Goal: Task Accomplishment & Management: Use online tool/utility

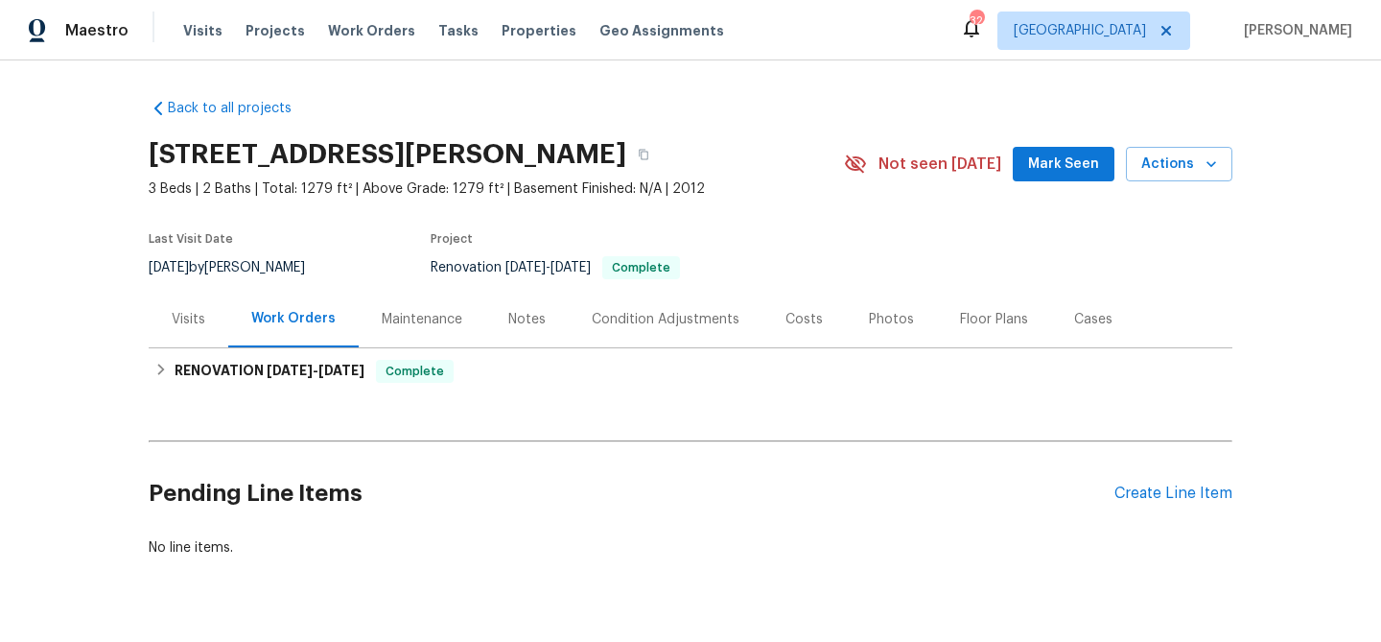
click at [537, 329] on div "Notes" at bounding box center [526, 319] width 83 height 57
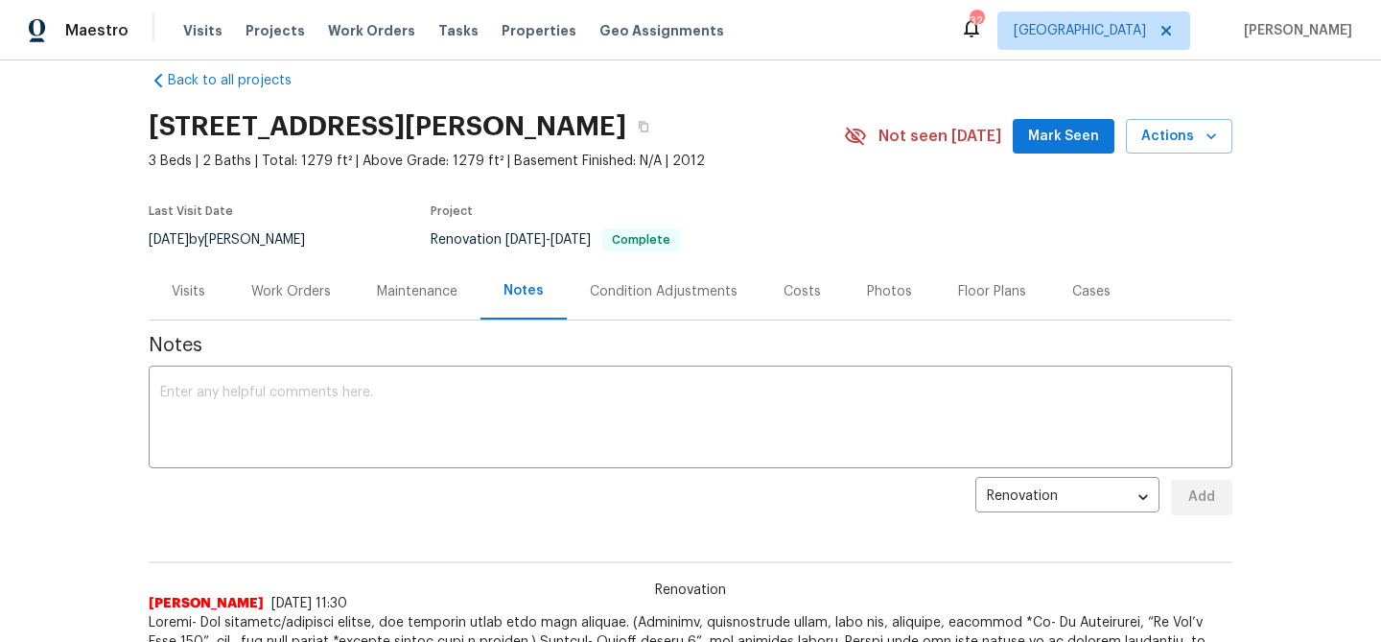
scroll to position [16, 0]
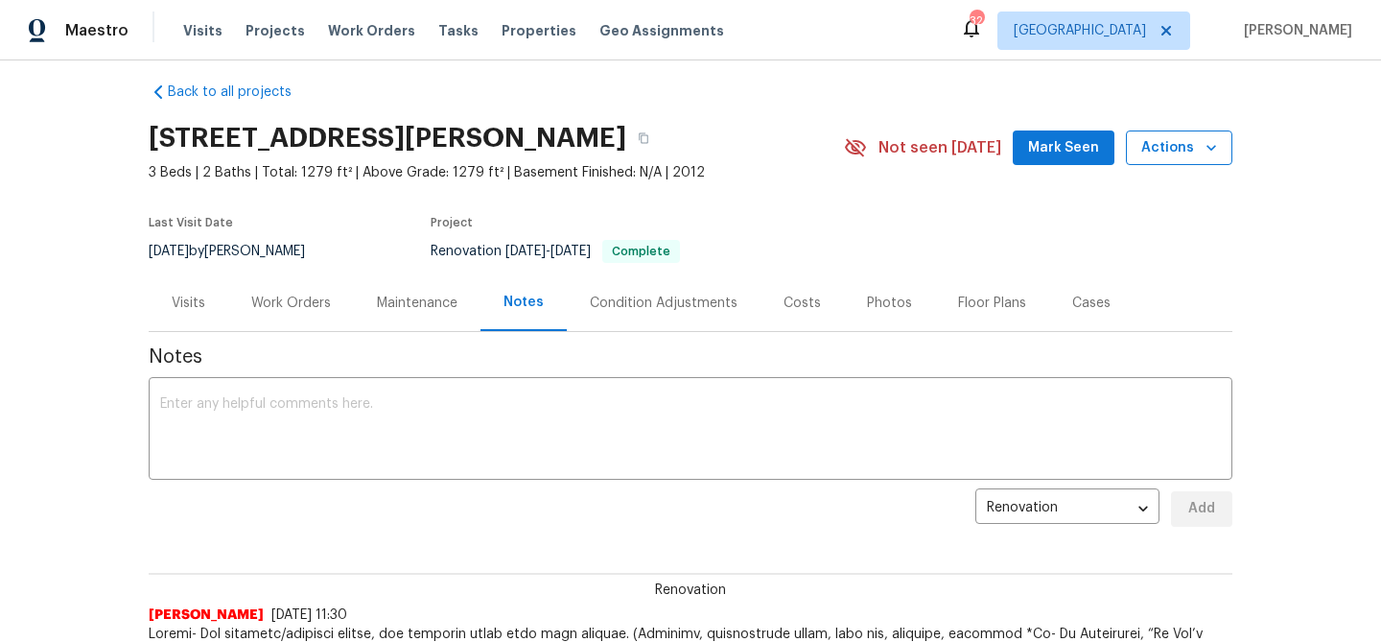
click at [1204, 148] on icon "button" at bounding box center [1211, 147] width 19 height 19
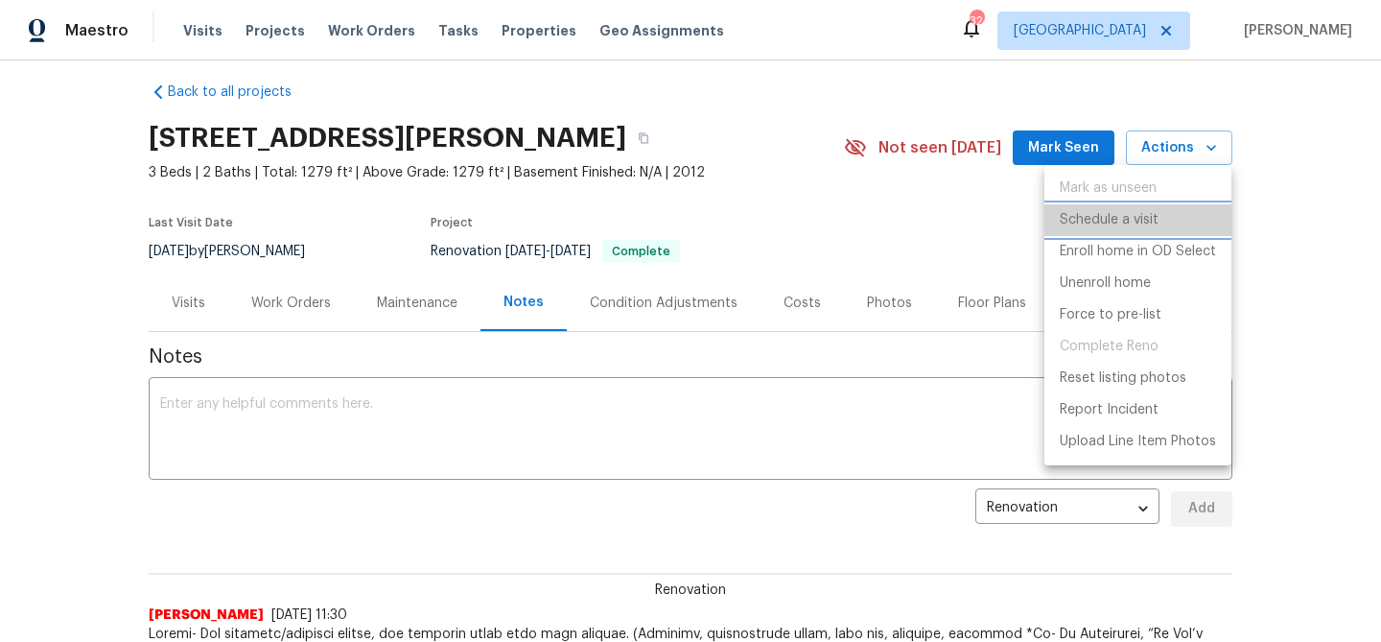
click at [1129, 221] on p "Schedule a visit" at bounding box center [1109, 220] width 99 height 20
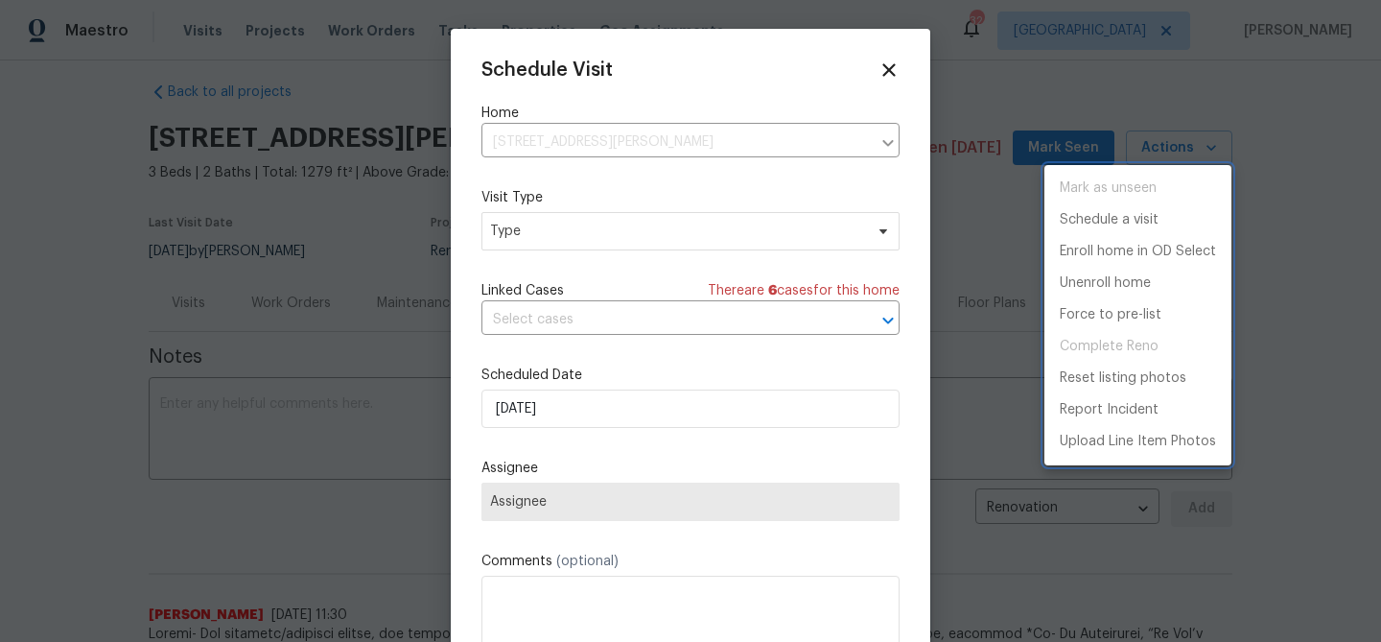
click at [609, 405] on div at bounding box center [690, 321] width 1381 height 642
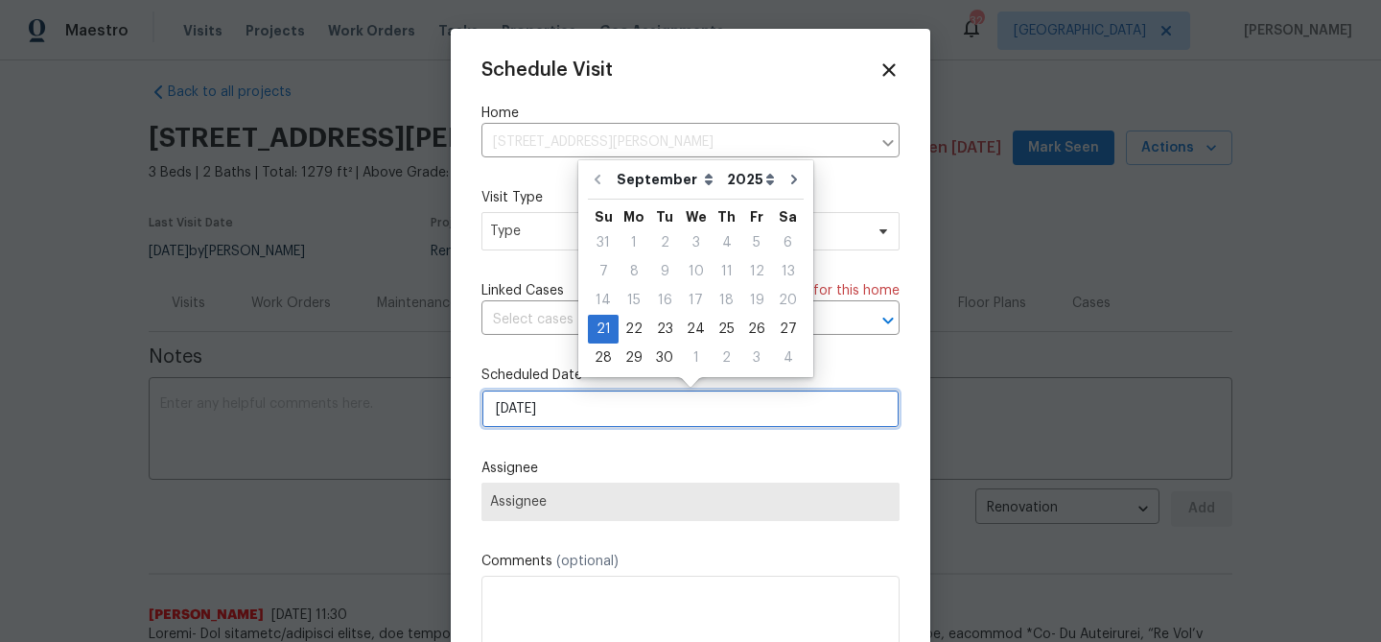
click at [599, 413] on input "[DATE]" at bounding box center [690, 408] width 418 height 38
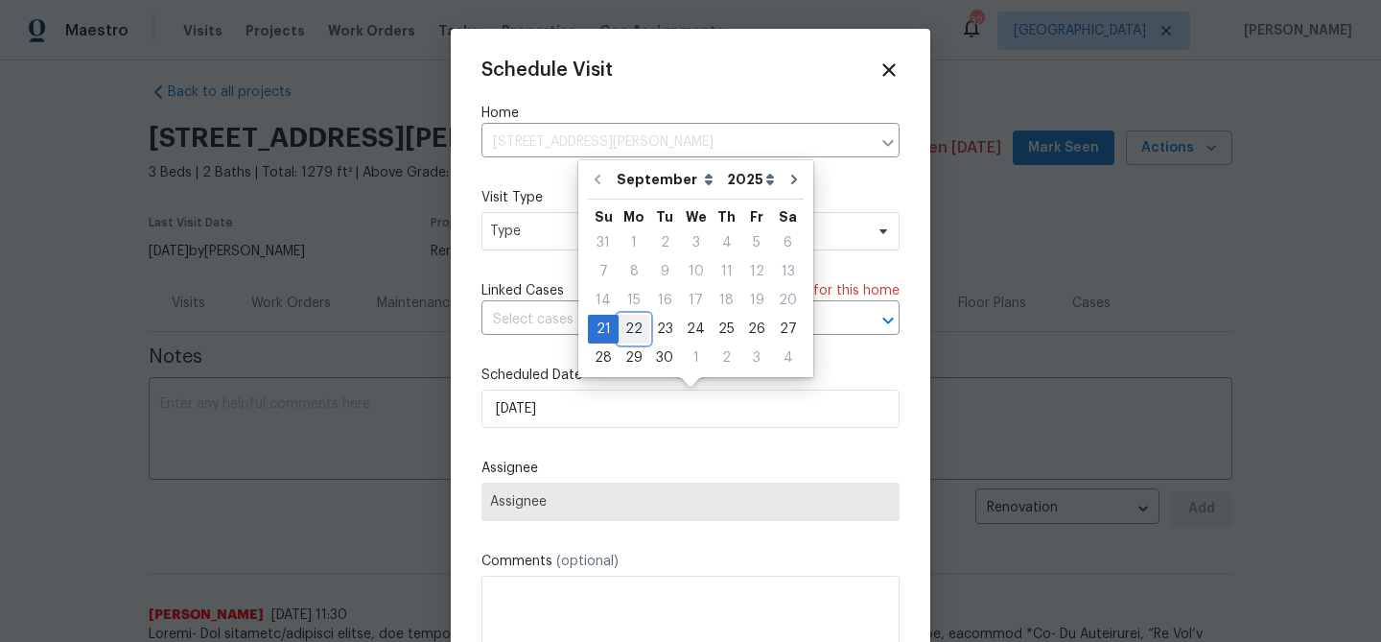
click at [635, 329] on div "22" at bounding box center [634, 328] width 31 height 27
type input "[DATE]"
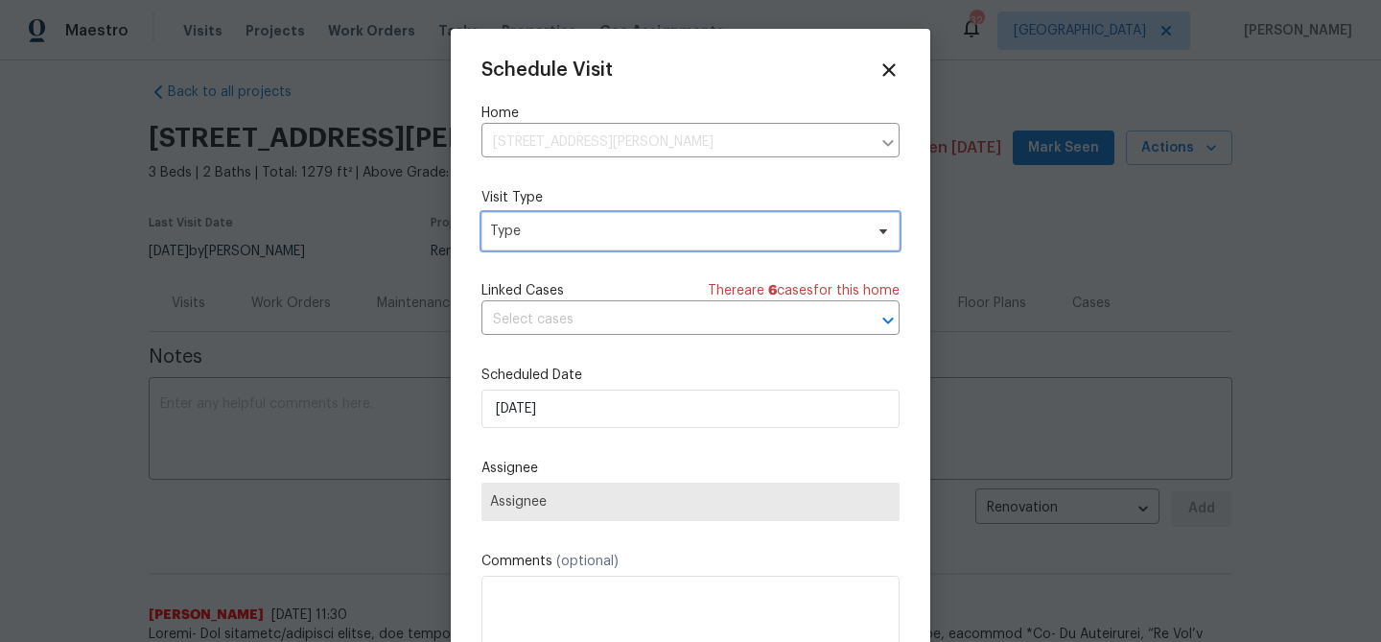
click at [629, 225] on span "Type" at bounding box center [676, 231] width 373 height 19
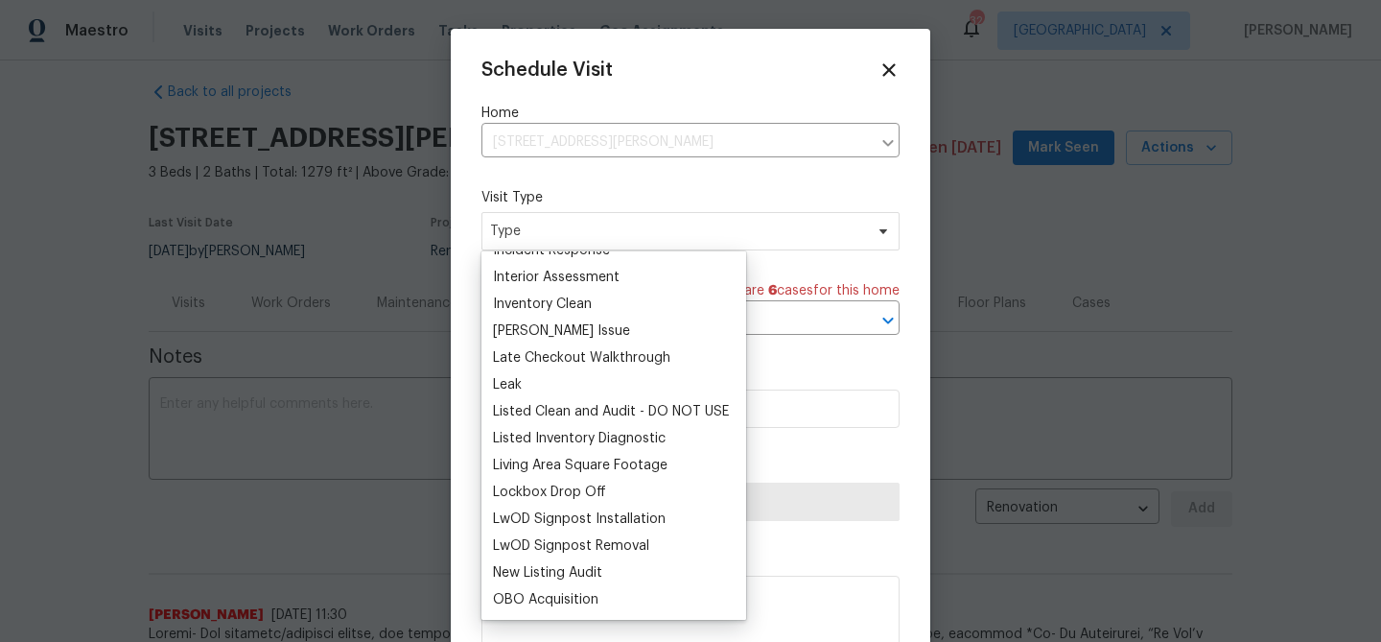
scroll to position [775, 0]
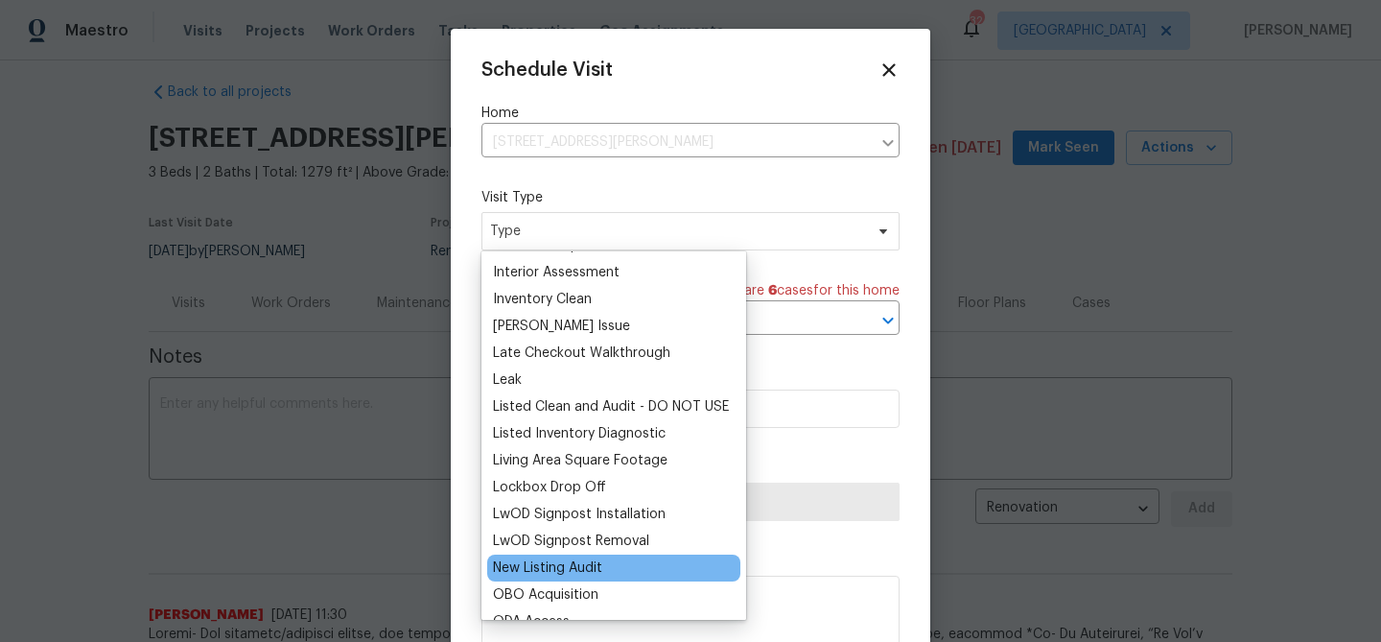
click at [587, 570] on div "New Listing Audit" at bounding box center [547, 567] width 109 height 19
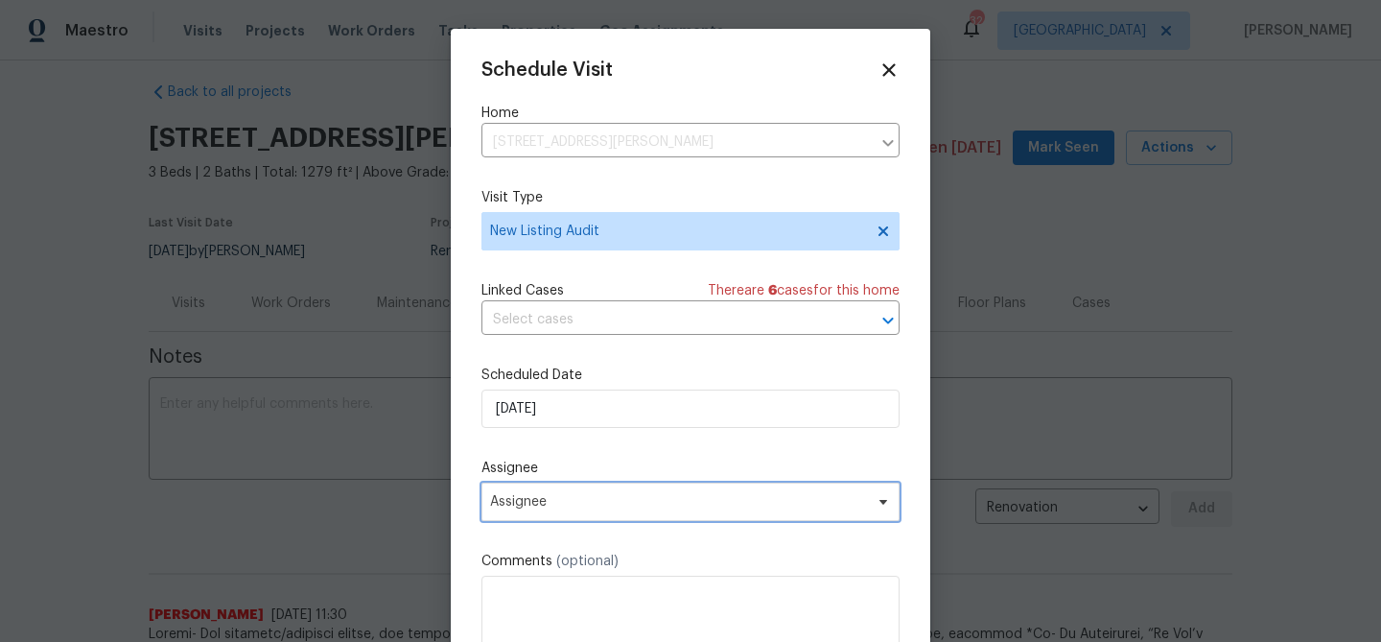
click at [595, 506] on span "Assignee" at bounding box center [678, 501] width 376 height 15
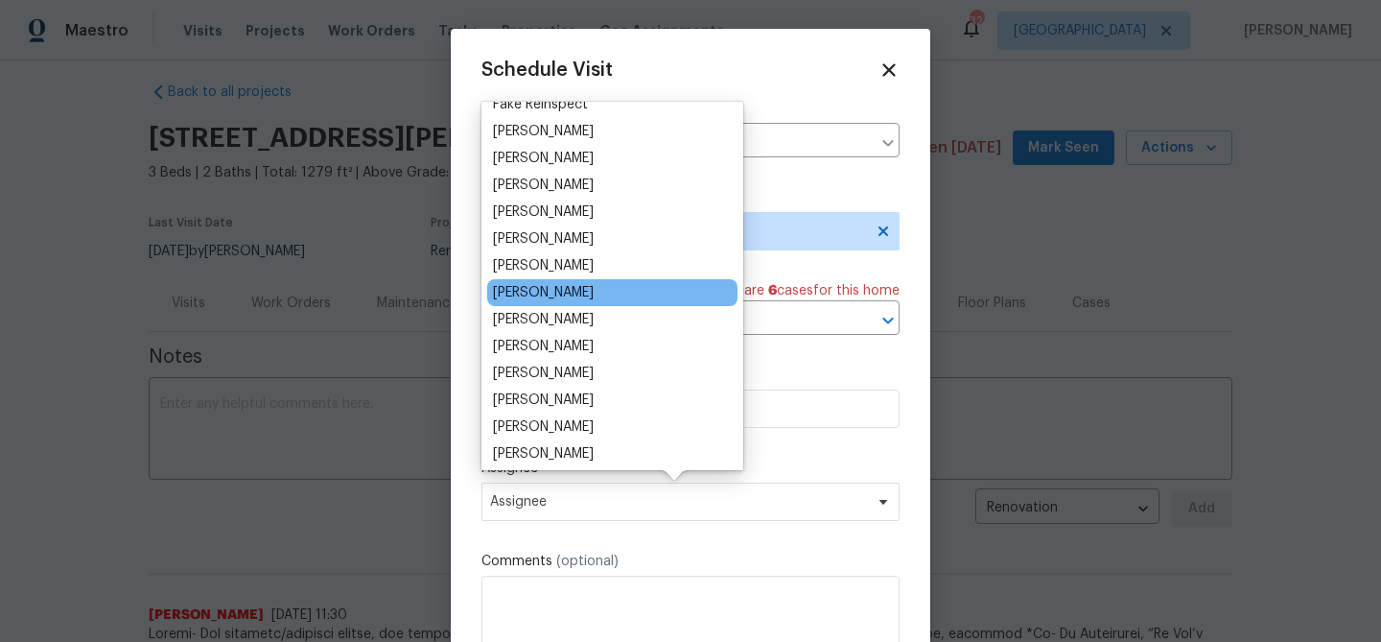
scroll to position [126, 0]
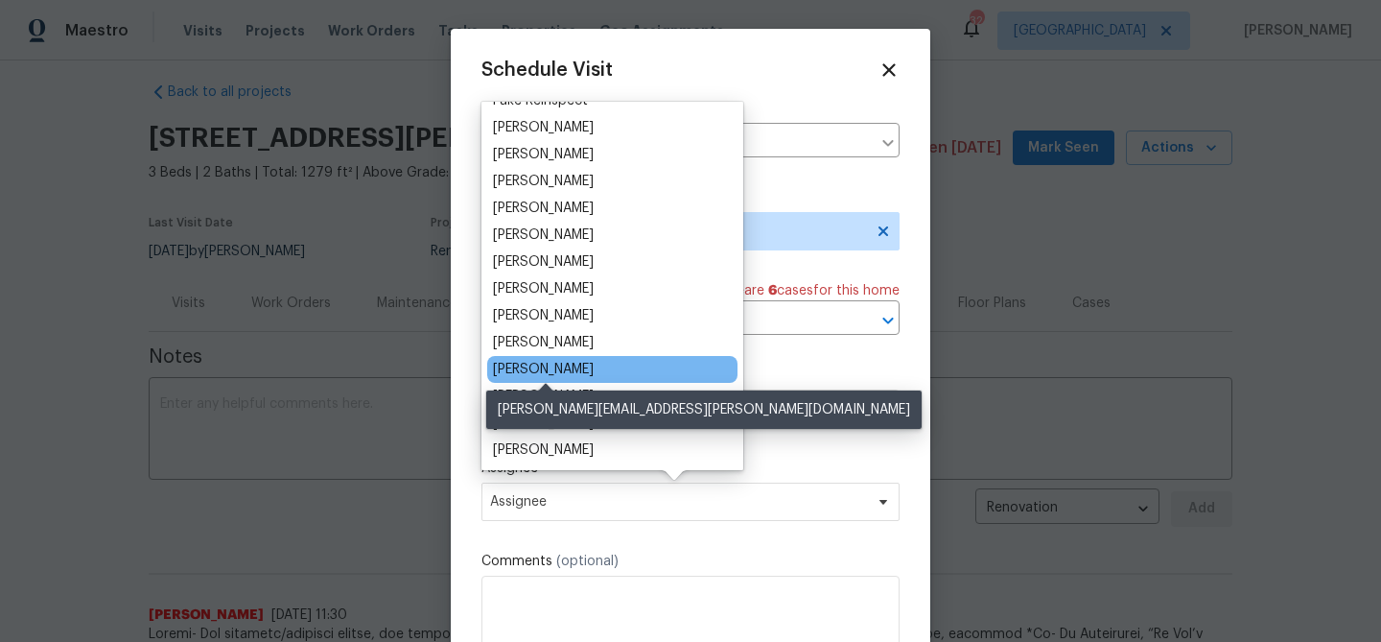
click at [588, 369] on div "[PERSON_NAME]" at bounding box center [543, 369] width 101 height 19
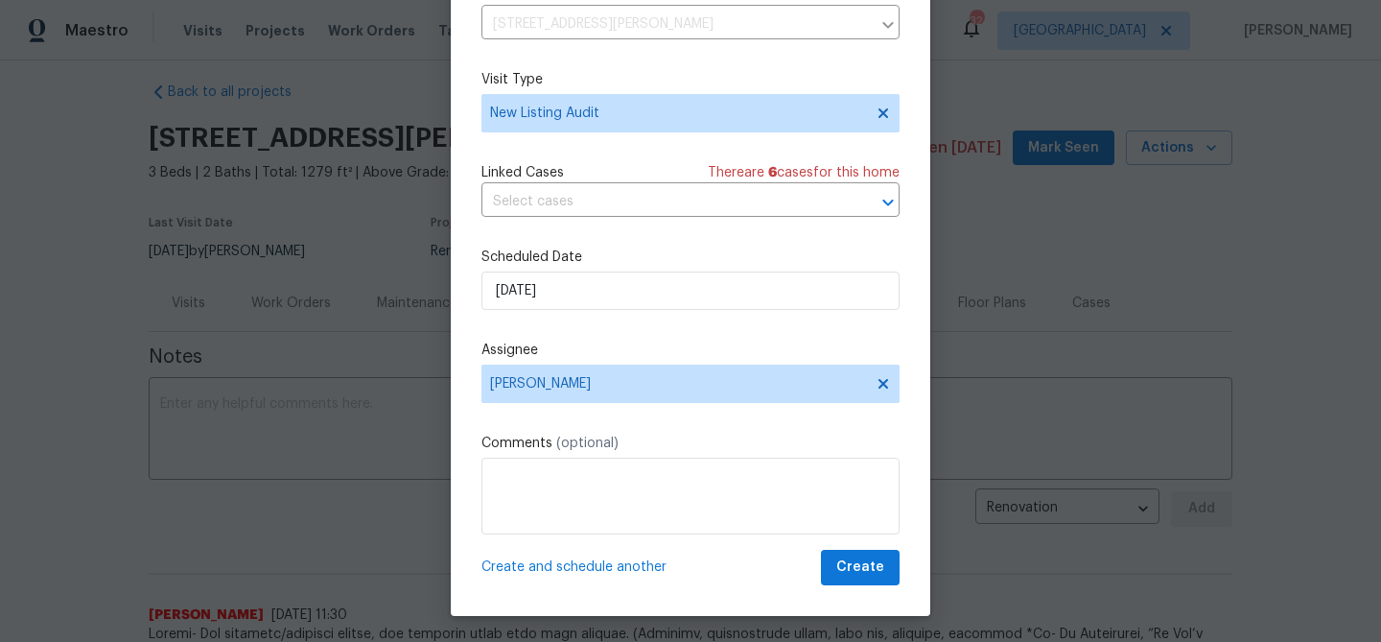
scroll to position [87, 0]
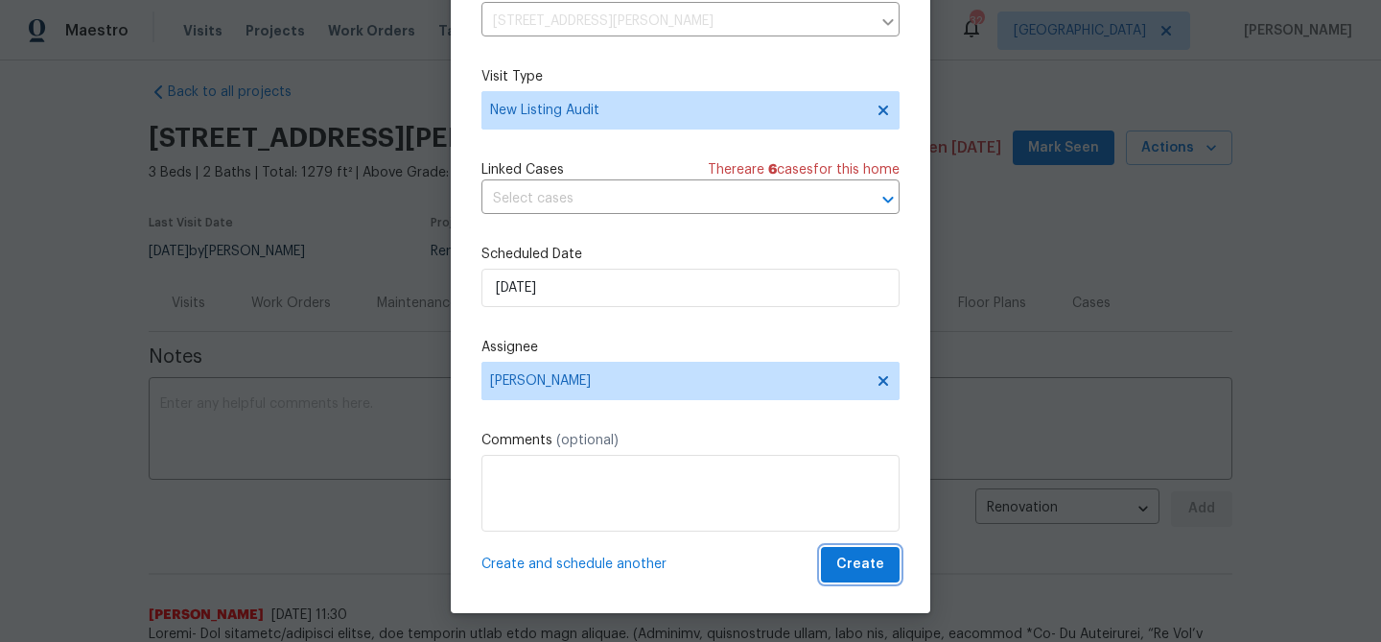
click at [873, 566] on span "Create" at bounding box center [860, 564] width 48 height 24
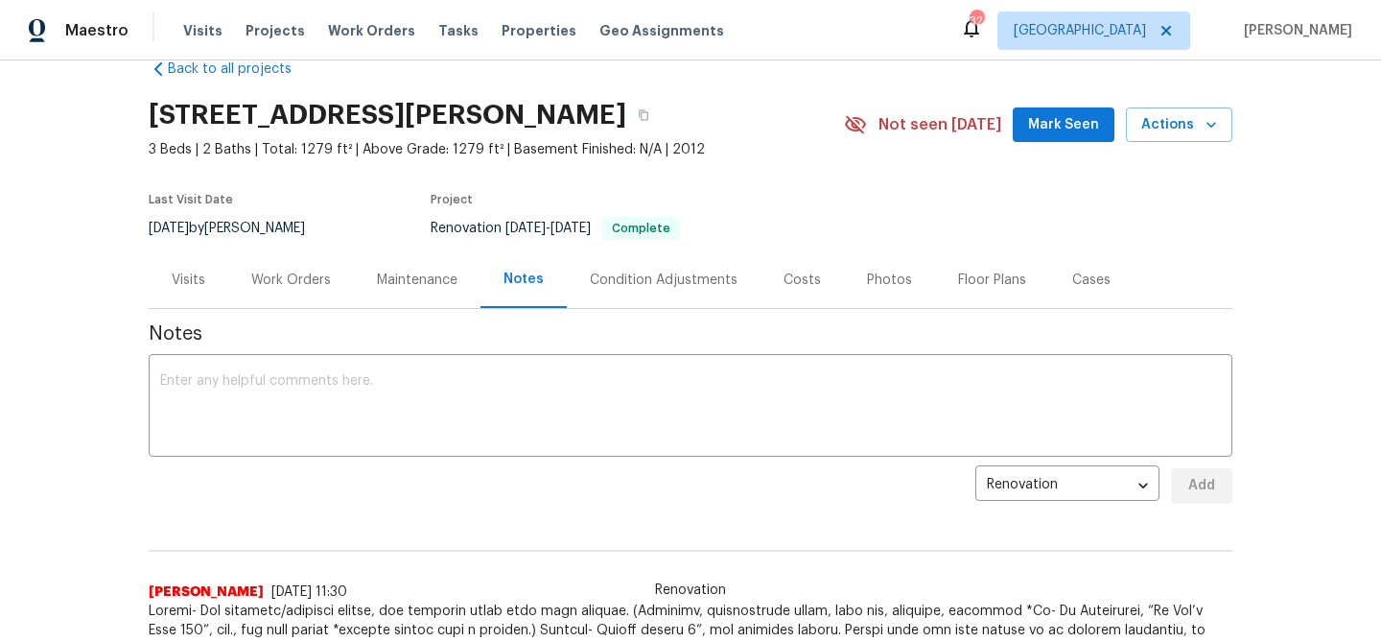
scroll to position [0, 0]
